Goal: Task Accomplishment & Management: Complete application form

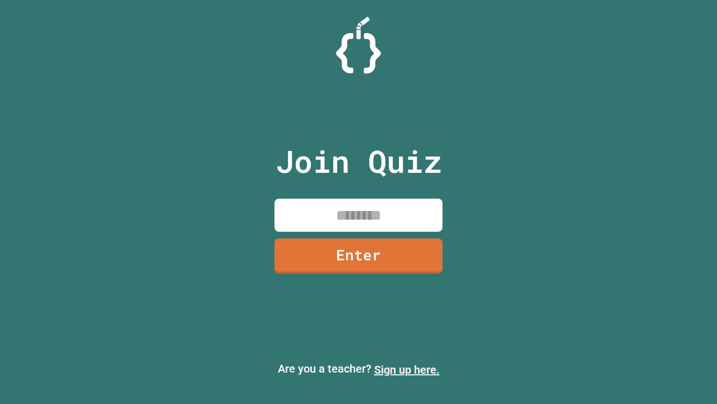
click at [407, 369] on link "Sign up here." at bounding box center [407, 369] width 66 height 13
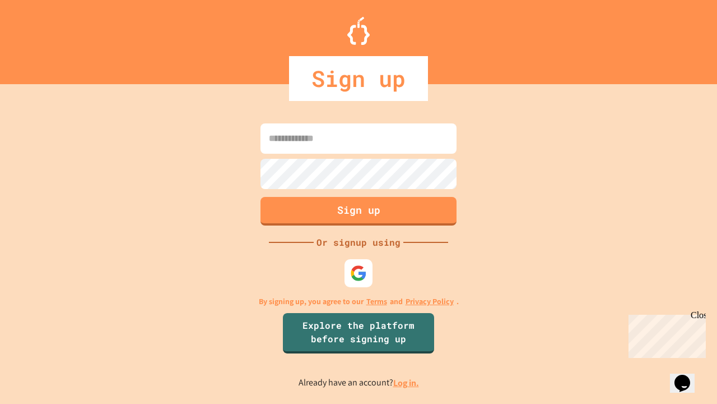
click at [407, 382] on link "Log in." at bounding box center [406, 383] width 26 height 12
